Goal: Information Seeking & Learning: Find specific fact

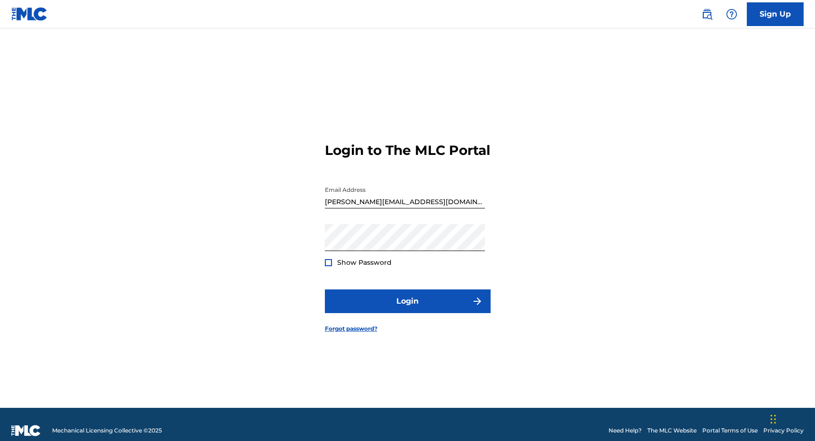
click at [402, 222] on div "Email Address [PERSON_NAME][EMAIL_ADDRESS][DOMAIN_NAME]" at bounding box center [405, 202] width 160 height 43
click at [402, 208] on input "[PERSON_NAME][EMAIL_ADDRESS][DOMAIN_NAME]" at bounding box center [405, 194] width 160 height 27
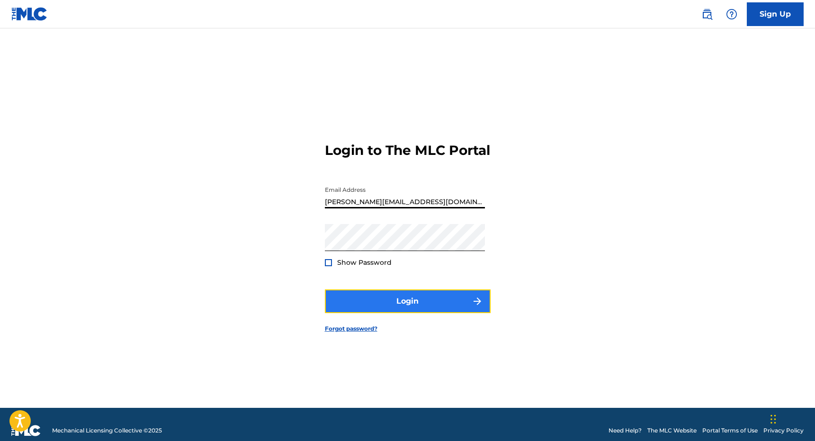
click at [384, 309] on button "Login" at bounding box center [408, 301] width 166 height 24
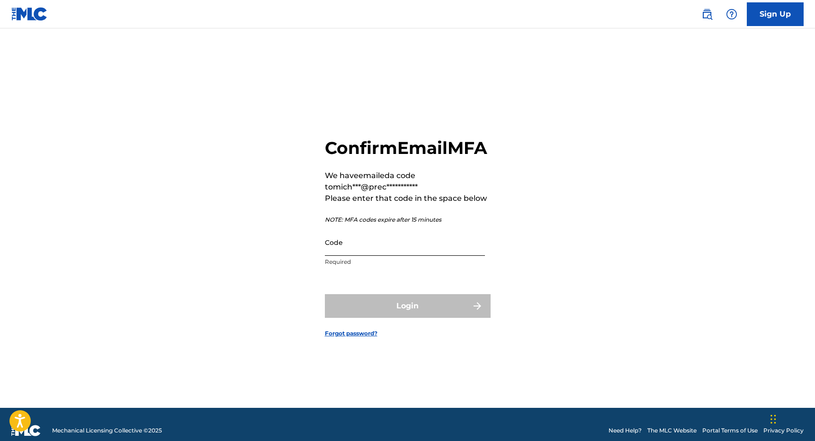
click at [344, 256] on input "Code" at bounding box center [405, 242] width 160 height 27
paste input "082221"
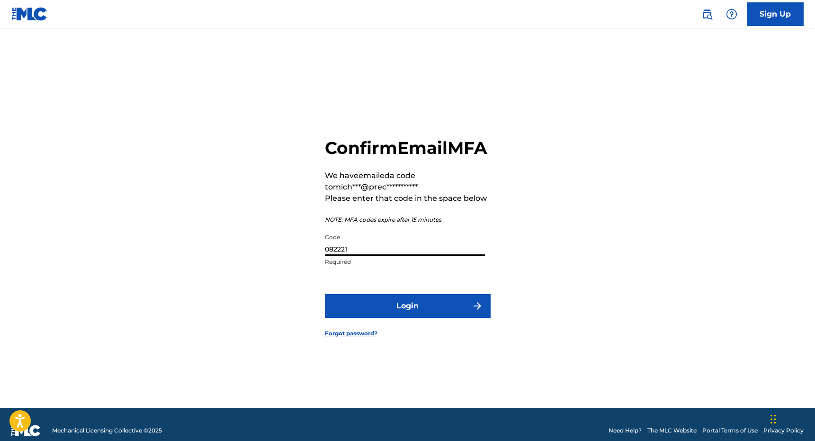
type input "082221"
click at [325, 294] on button "Login" at bounding box center [408, 306] width 166 height 24
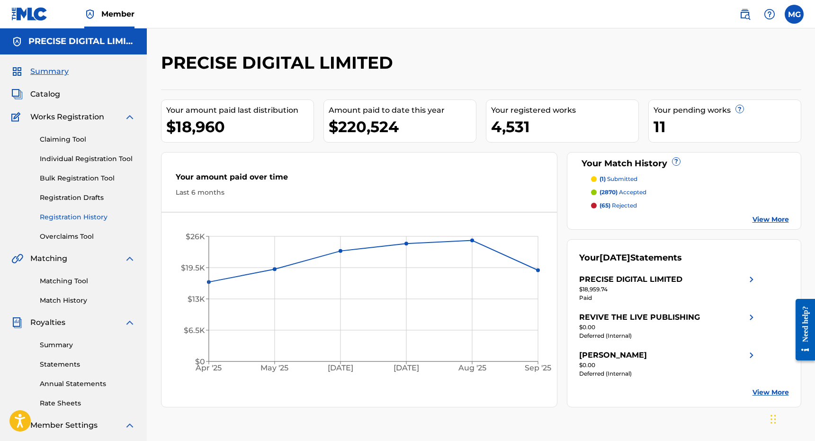
click at [91, 220] on link "Registration History" at bounding box center [88, 217] width 96 height 10
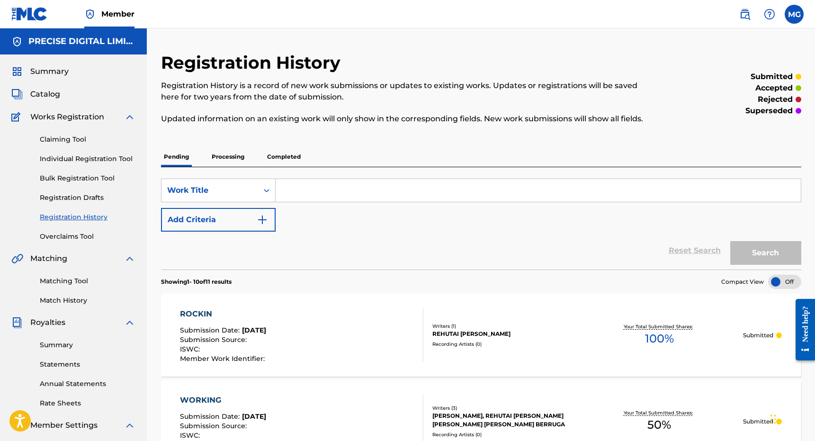
click at [290, 158] on p "Completed" at bounding box center [283, 157] width 39 height 20
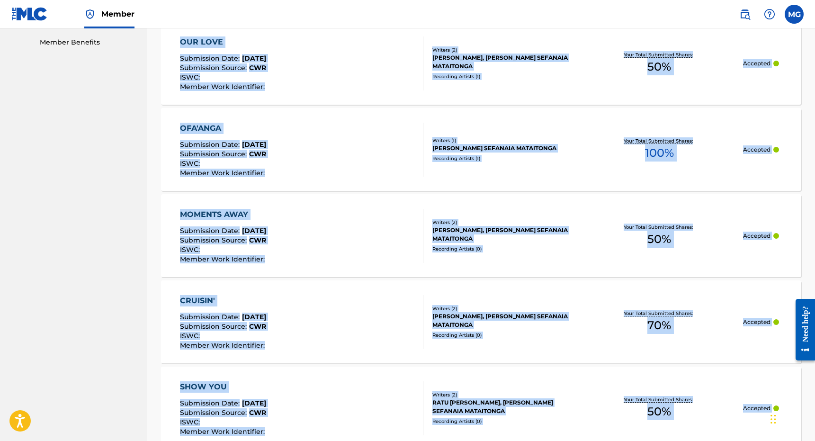
scroll to position [848, 0]
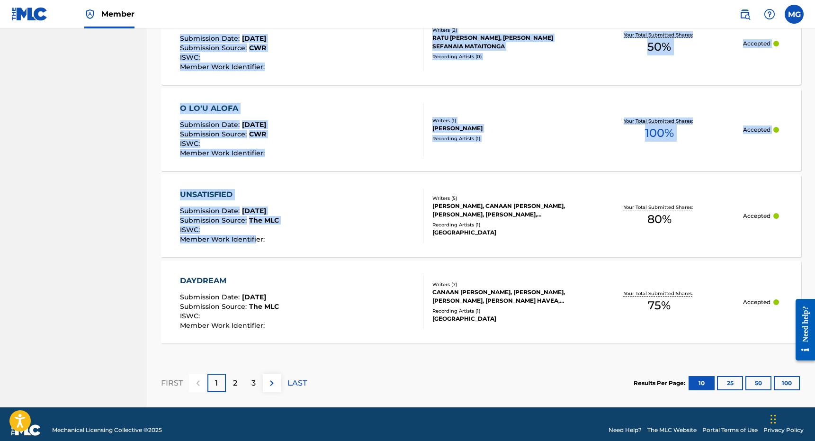
drag, startPoint x: 315, startPoint y: 261, endPoint x: 333, endPoint y: 37, distance: 224.7
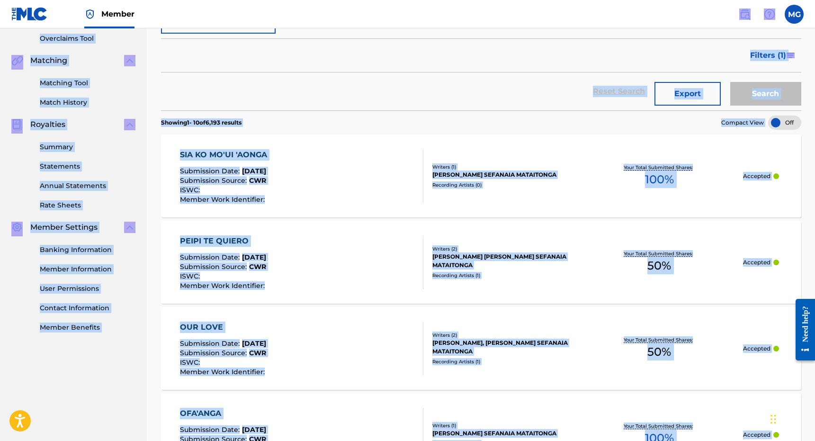
scroll to position [140, 0]
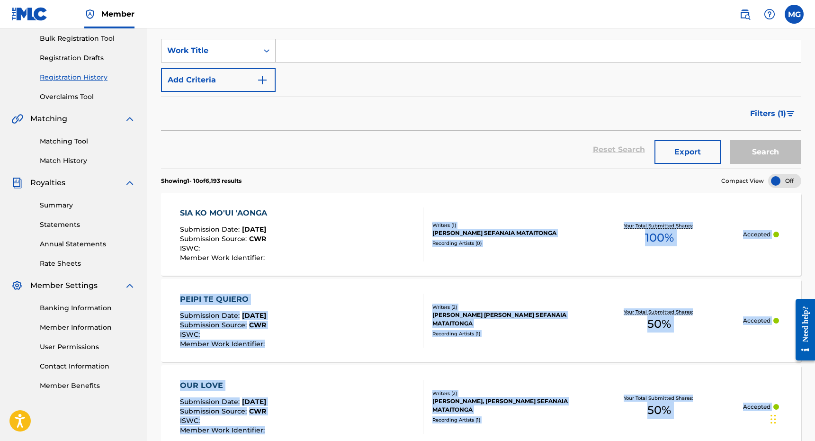
drag, startPoint x: 337, startPoint y: 377, endPoint x: 329, endPoint y: 263, distance: 113.5
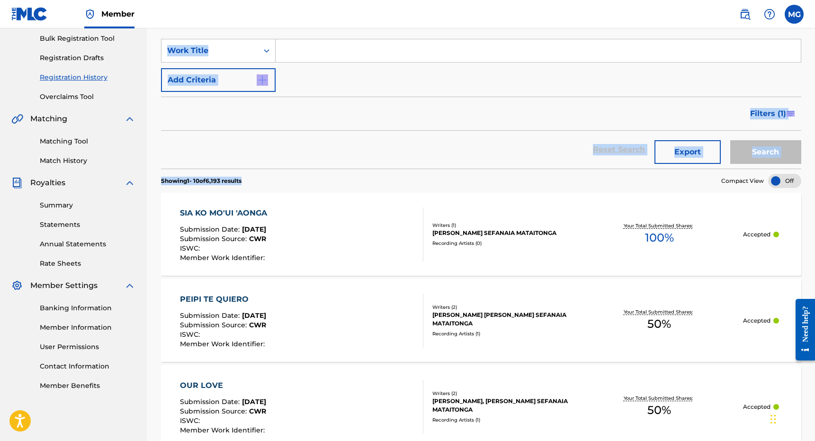
scroll to position [0, 0]
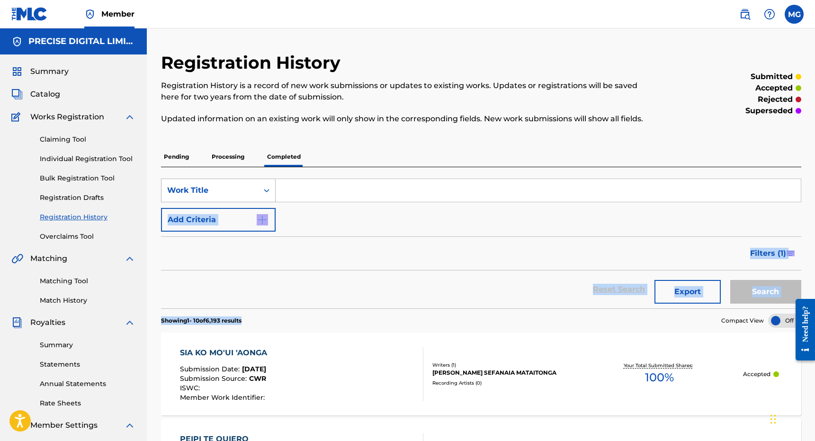
drag, startPoint x: 307, startPoint y: 180, endPoint x: 261, endPoint y: 179, distance: 46.0
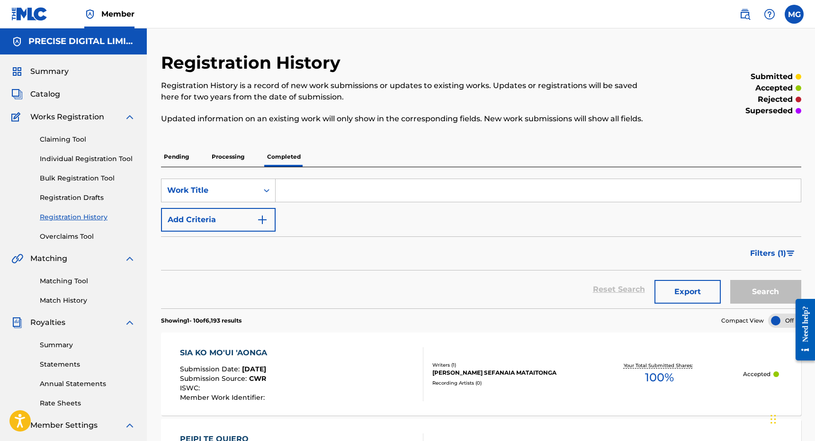
click at [191, 166] on p "Pending" at bounding box center [176, 157] width 31 height 20
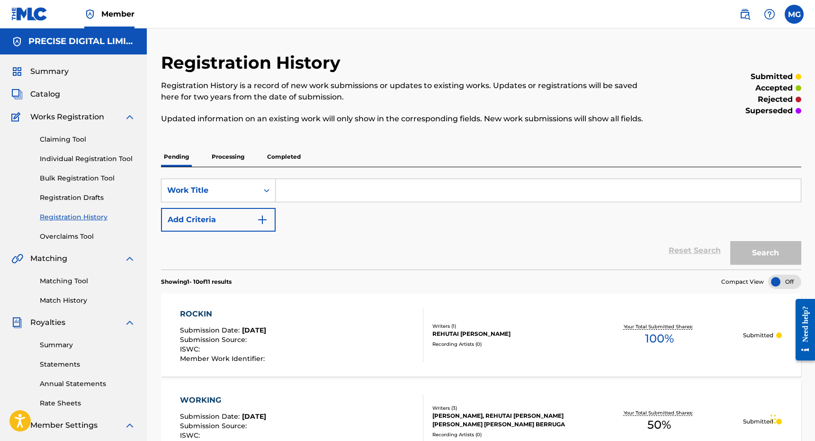
click at [191, 161] on p "Pending" at bounding box center [176, 157] width 31 height 20
click at [298, 161] on p "Completed" at bounding box center [283, 157] width 39 height 20
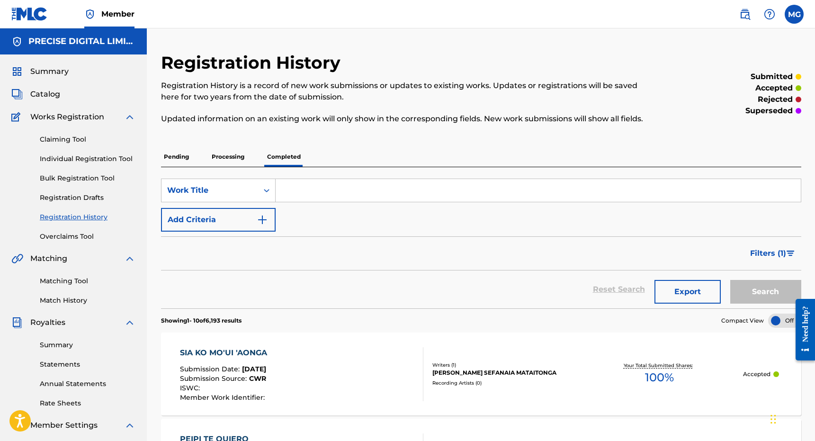
click at [228, 155] on p "Processing" at bounding box center [228, 157] width 38 height 20
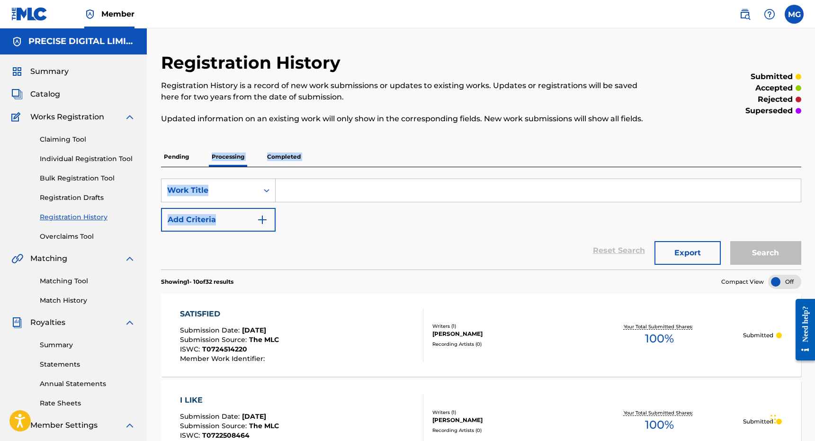
drag, startPoint x: 196, startPoint y: 159, endPoint x: 289, endPoint y: 217, distance: 110.4
drag, startPoint x: 330, startPoint y: 267, endPoint x: 316, endPoint y: 222, distance: 47.0
click at [316, 222] on form "SearchWithCriteriae97f5237-9531-4996-88fe-4e0f32186d17 Work Title Add Criteria …" at bounding box center [481, 224] width 640 height 91
click at [285, 158] on p "Completed" at bounding box center [283, 157] width 39 height 20
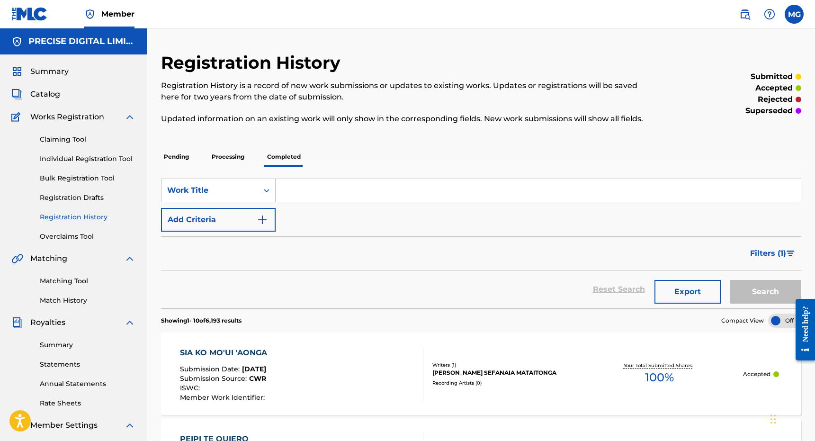
click at [230, 157] on p "Processing" at bounding box center [228, 157] width 38 height 20
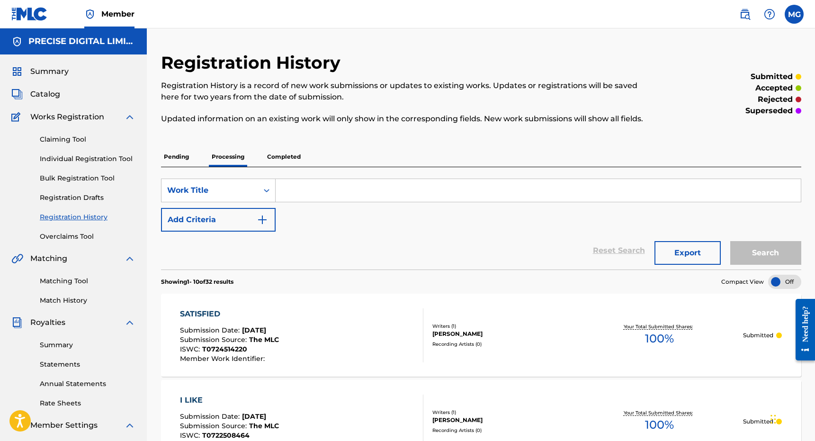
click at [202, 156] on div "Pending Processing Completed" at bounding box center [481, 157] width 640 height 20
click at [191, 156] on p "Pending" at bounding box center [176, 157] width 31 height 20
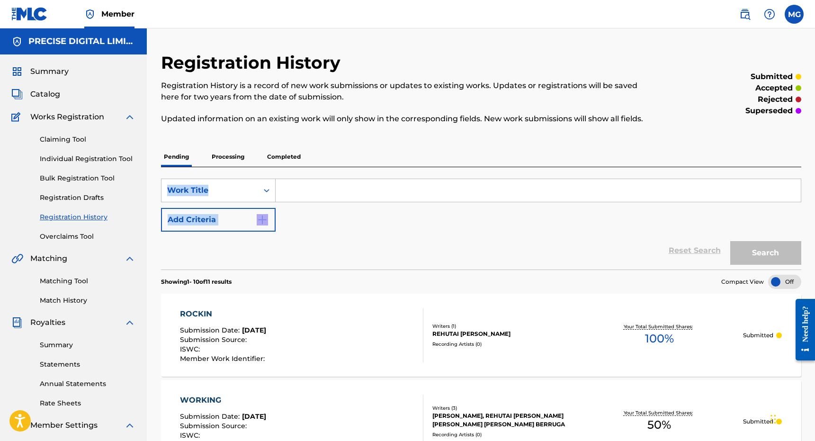
drag, startPoint x: 349, startPoint y: 251, endPoint x: 323, endPoint y: 173, distance: 82.5
click at [323, 173] on div "SearchWithCriteriae97f5237-9531-4996-88fe-4e0f32186d17 Work Title Add Criteria …" at bounding box center [481, 218] width 640 height 102
click at [284, 157] on p "Completed" at bounding box center [283, 157] width 39 height 20
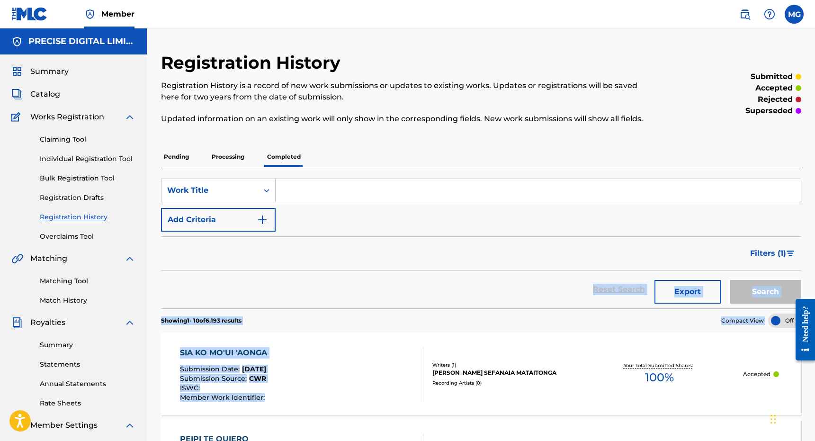
drag, startPoint x: 326, startPoint y: 281, endPoint x: 385, endPoint y: 359, distance: 96.7
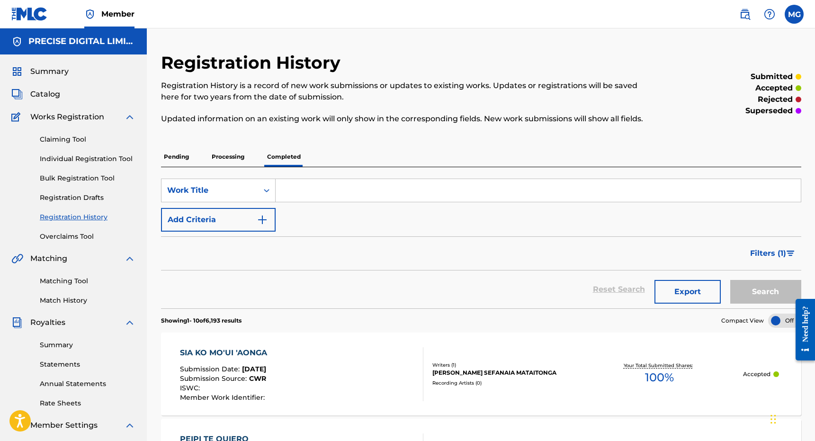
click at [361, 301] on div "Reset Search Export Search" at bounding box center [481, 289] width 640 height 38
click at [233, 154] on p "Processing" at bounding box center [228, 157] width 38 height 20
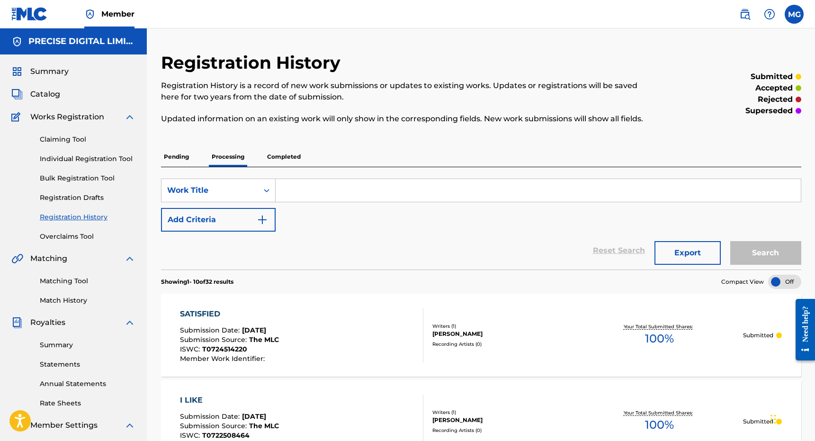
click at [278, 158] on p "Completed" at bounding box center [283, 157] width 39 height 20
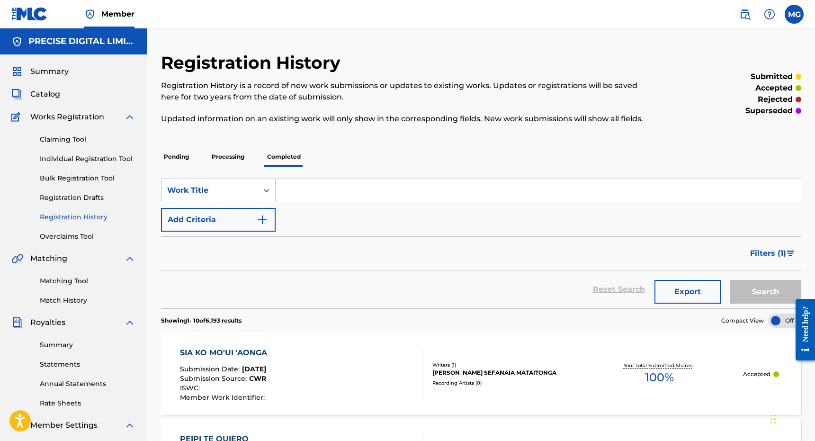
drag, startPoint x: 317, startPoint y: 271, endPoint x: 342, endPoint y: 284, distance: 28.8
click at [342, 284] on div "Reset Search Export Search" at bounding box center [481, 289] width 640 height 38
click at [341, 291] on div "Reset Search Export Search" at bounding box center [481, 289] width 640 height 38
click at [237, 166] on p "Processing" at bounding box center [228, 157] width 38 height 20
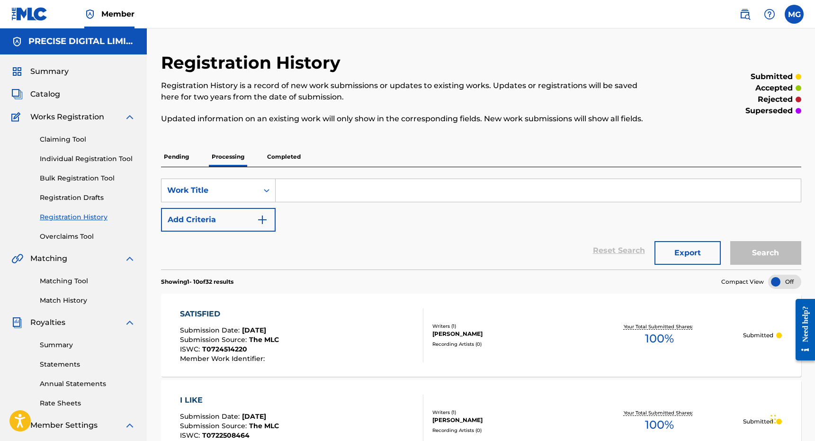
click at [287, 164] on p "Completed" at bounding box center [283, 157] width 39 height 20
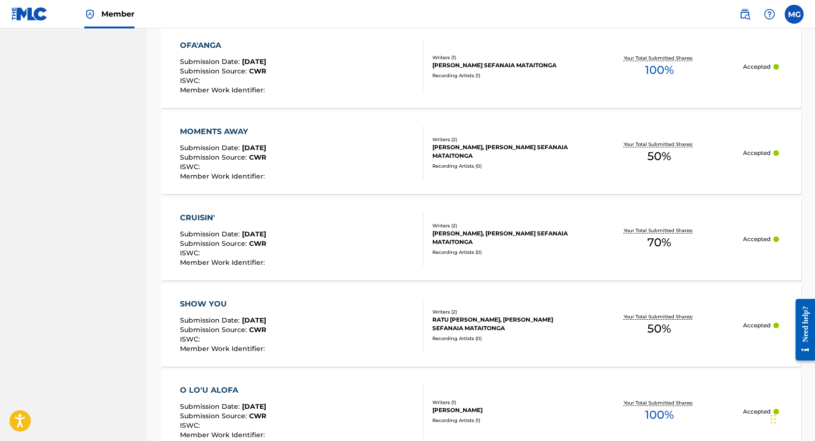
scroll to position [186, 0]
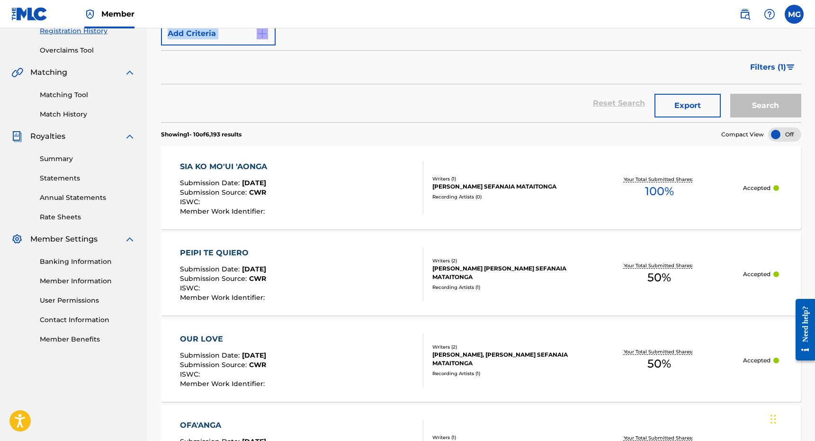
drag, startPoint x: 348, startPoint y: 238, endPoint x: 386, endPoint y: -47, distance: 287.7
click at [386, 0] on html "Accessibility Screen-Reader Guide, Feedback, and Issue Reporting | New window 0…" at bounding box center [407, 34] width 815 height 441
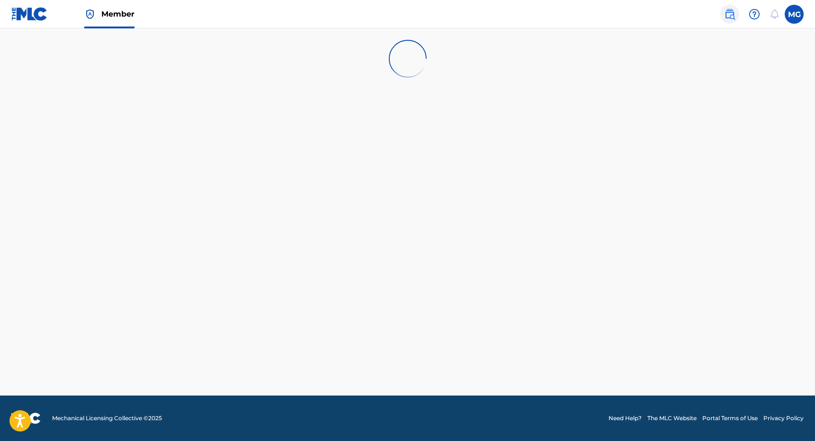
click at [724, 18] on img at bounding box center [729, 14] width 11 height 11
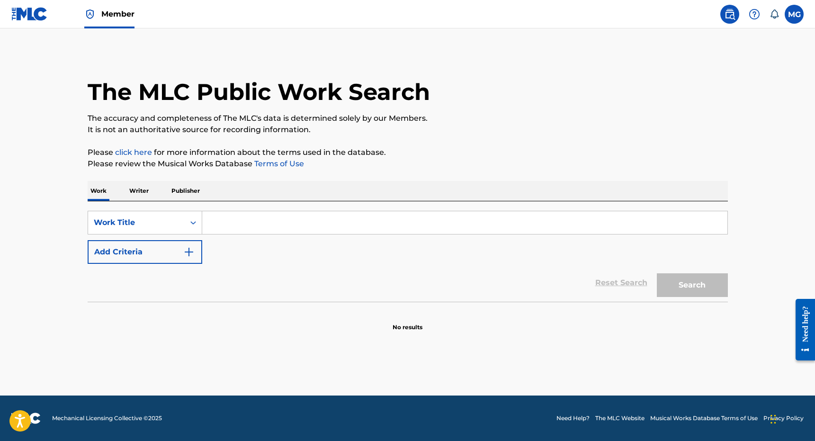
click at [310, 214] on input "Search Form" at bounding box center [464, 222] width 525 height 23
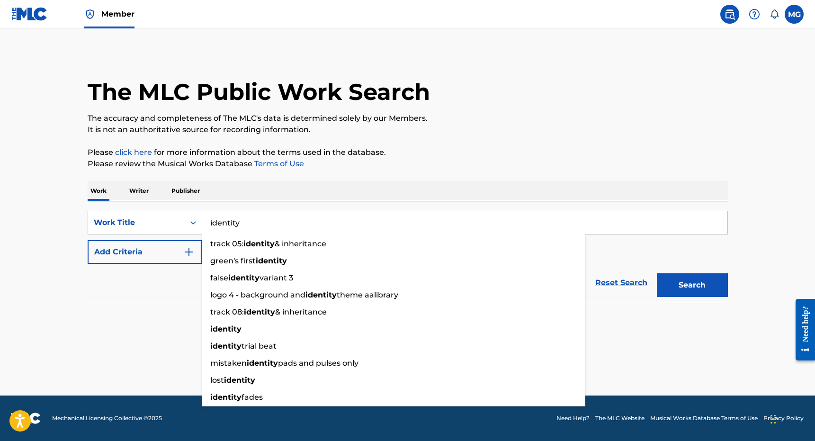
type input "identity"
click at [180, 196] on p "Publisher" at bounding box center [186, 191] width 34 height 20
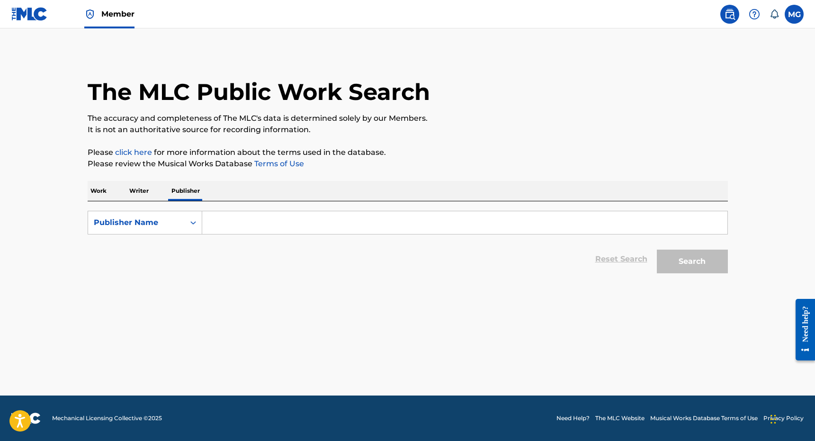
click at [232, 218] on input "Search Form" at bounding box center [464, 222] width 525 height 23
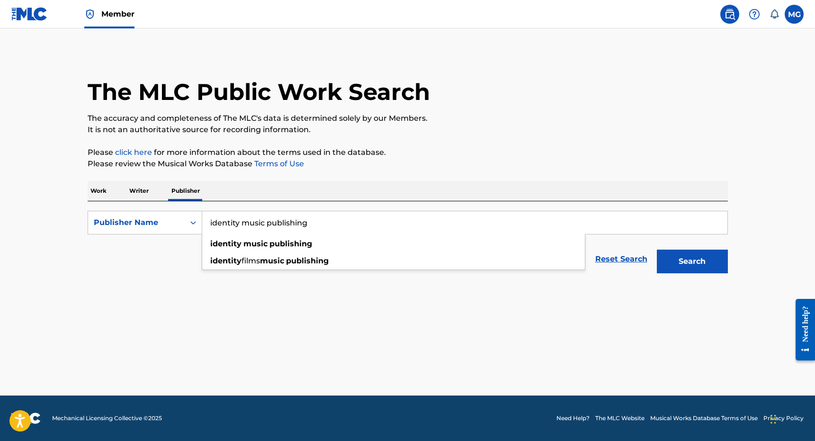
type input "identity music publishing"
click at [657, 250] on button "Search" at bounding box center [692, 262] width 71 height 24
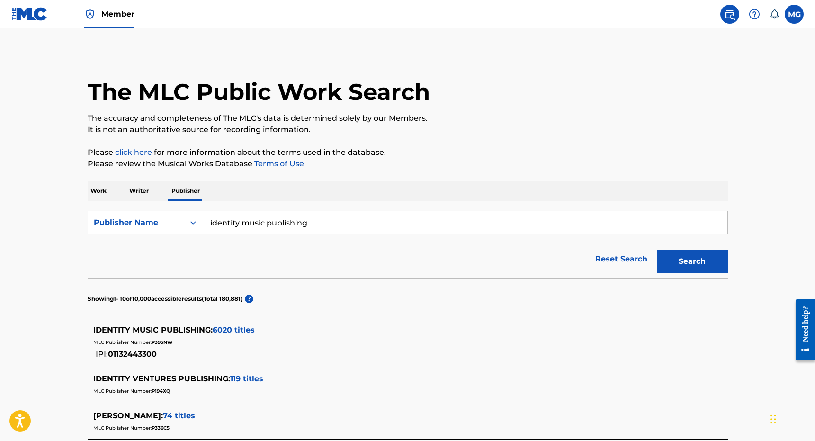
click at [486, 134] on p "It is not an authoritative source for recording information." at bounding box center [408, 129] width 640 height 11
click at [233, 328] on span "6020 titles" at bounding box center [234, 329] width 42 height 9
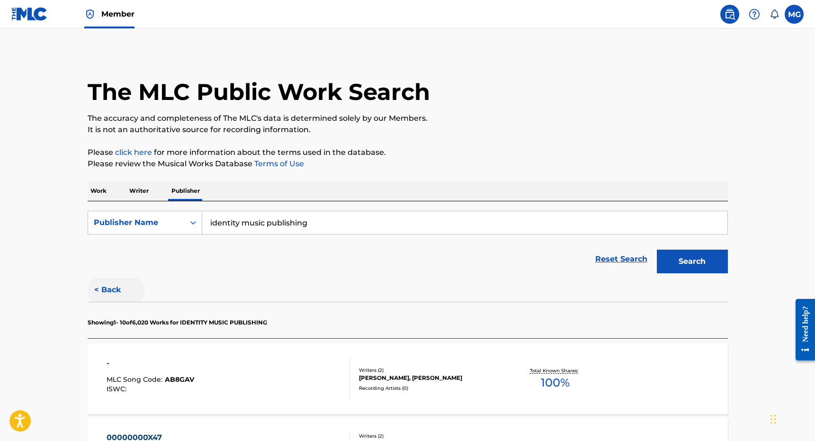
click at [114, 292] on button "< Back" at bounding box center [116, 290] width 57 height 24
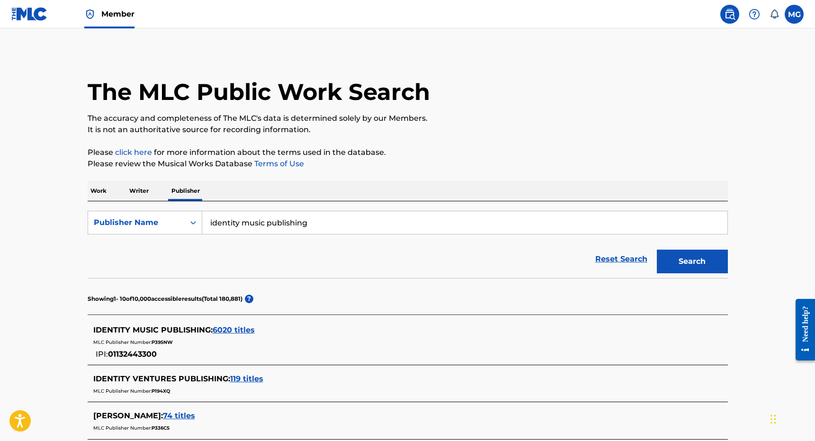
click at [231, 331] on span "6020 titles" at bounding box center [234, 329] width 42 height 9
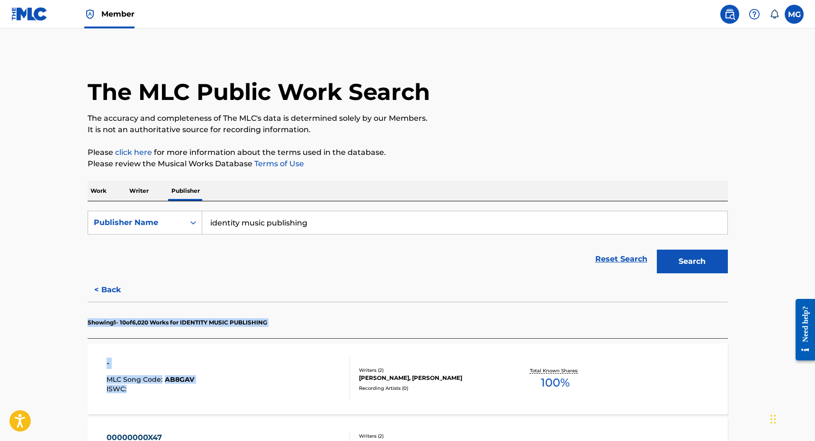
drag, startPoint x: 236, startPoint y: 315, endPoint x: 257, endPoint y: 404, distance: 92.0
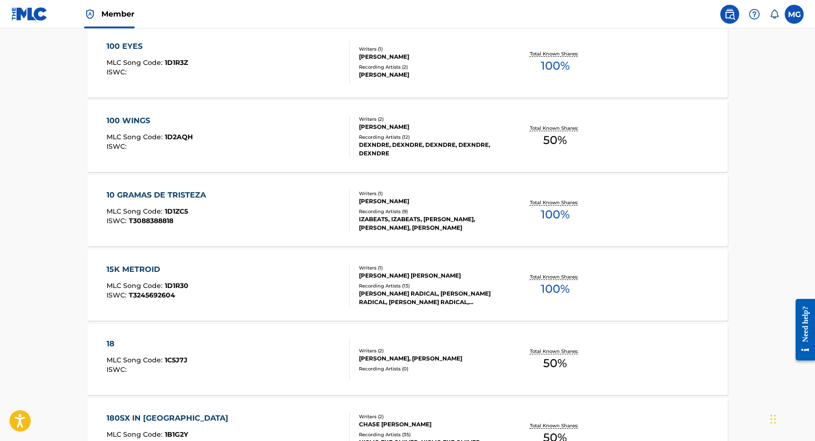
scroll to position [475, 0]
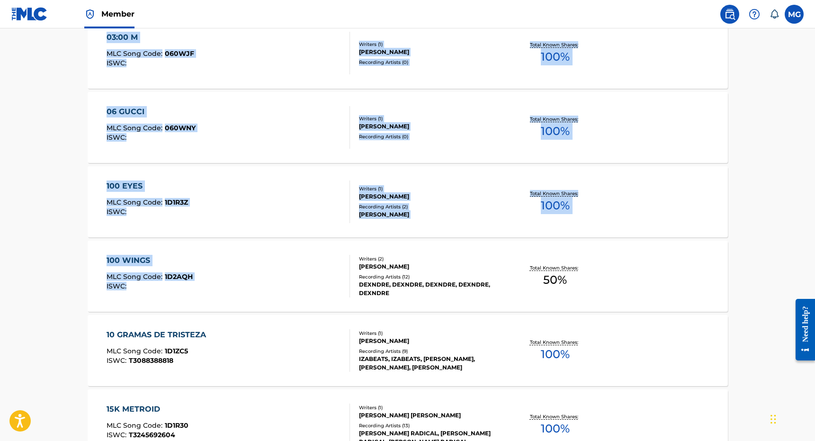
drag, startPoint x: 284, startPoint y: 272, endPoint x: 202, endPoint y: 321, distance: 95.4
click at [203, 319] on div "SearchWithCriteria8d494252-4a94-49d9-8362-37434dc5a626 Publisher Name identity …" at bounding box center [408, 200] width 640 height 946
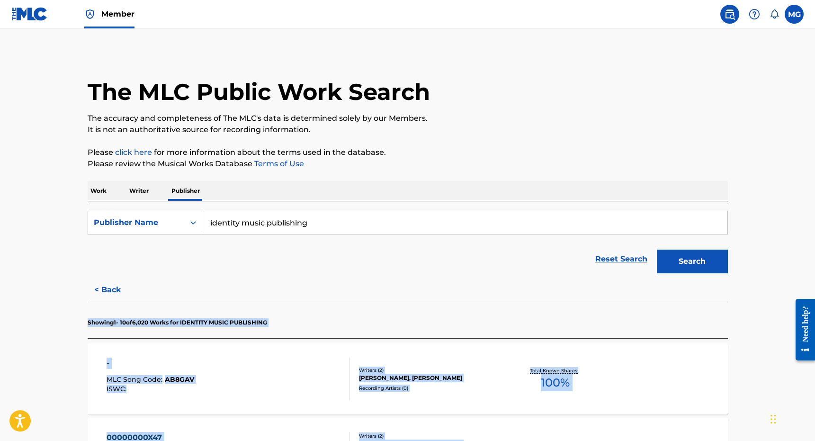
drag, startPoint x: 78, startPoint y: 311, endPoint x: 203, endPoint y: 326, distance: 126.0
click at [132, 294] on button "< Back" at bounding box center [116, 290] width 57 height 24
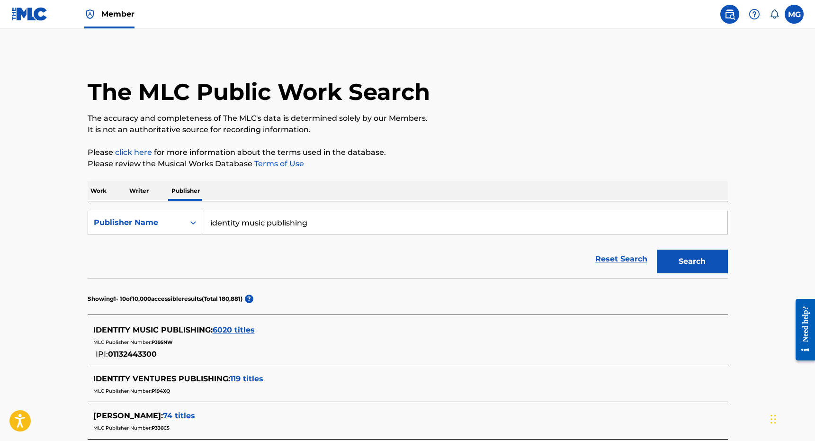
click at [138, 178] on div "The MLC Public Work Search The accuracy and completeness of The MLC's data is d…" at bounding box center [407, 419] width 663 height 734
click at [138, 192] on p "Writer" at bounding box center [138, 191] width 25 height 20
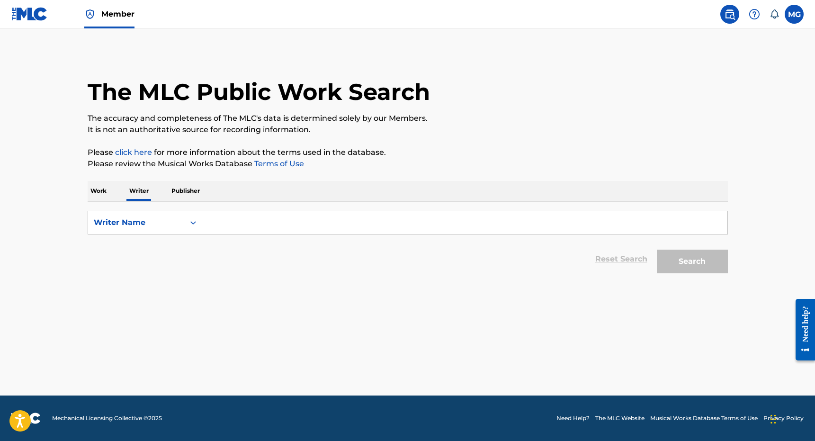
click at [104, 190] on p "Work" at bounding box center [99, 191] width 22 height 20
